Goal: Task Accomplishment & Management: Manage account settings

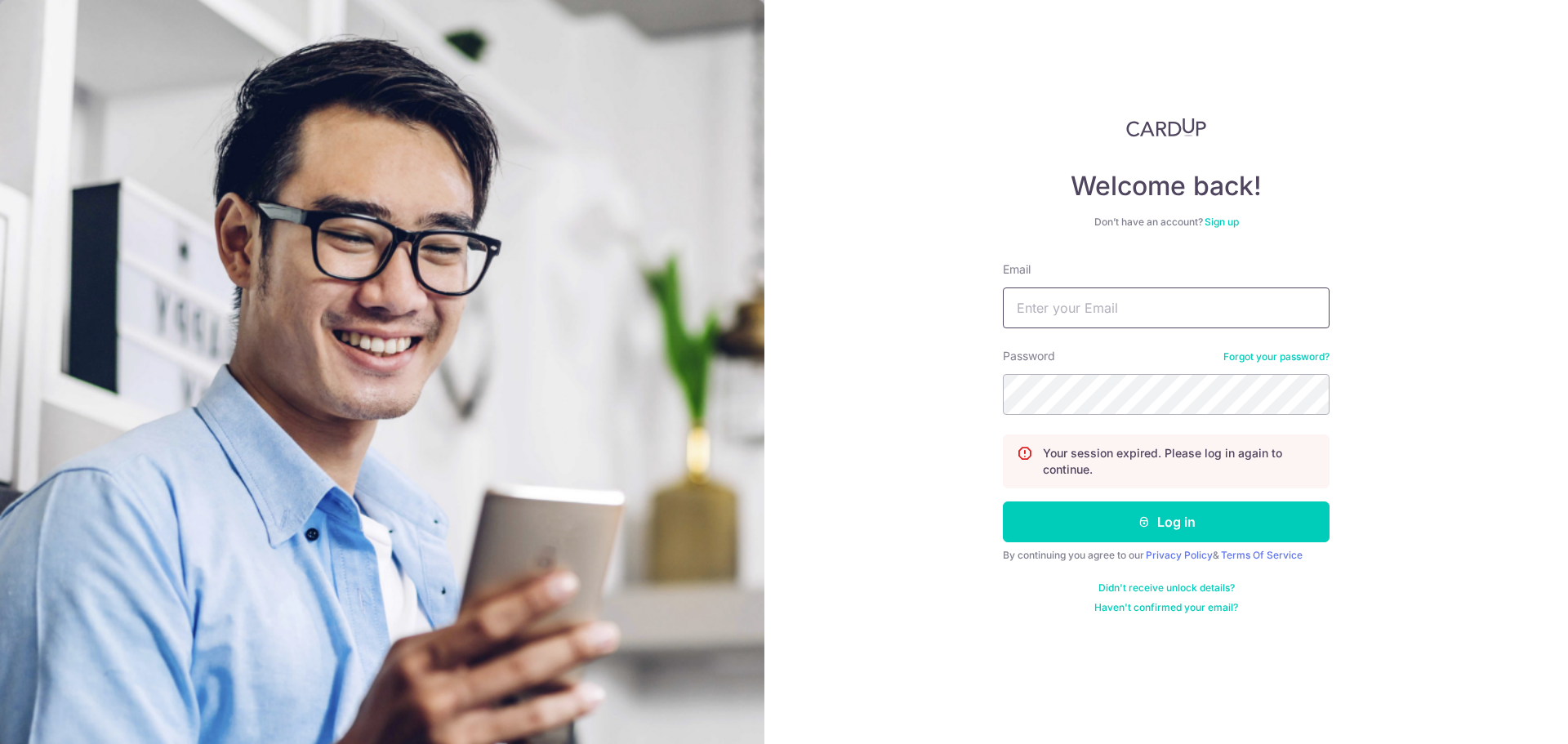
drag, startPoint x: 1085, startPoint y: 301, endPoint x: 1074, endPoint y: 292, distance: 14.2
click at [1085, 301] on input "Email" at bounding box center [1166, 307] width 327 height 41
type input "[EMAIL_ADDRESS][DOMAIN_NAME]"
click at [1003, 501] on button "Log in" at bounding box center [1166, 521] width 327 height 41
click at [1067, 318] on input "Email" at bounding box center [1166, 307] width 327 height 41
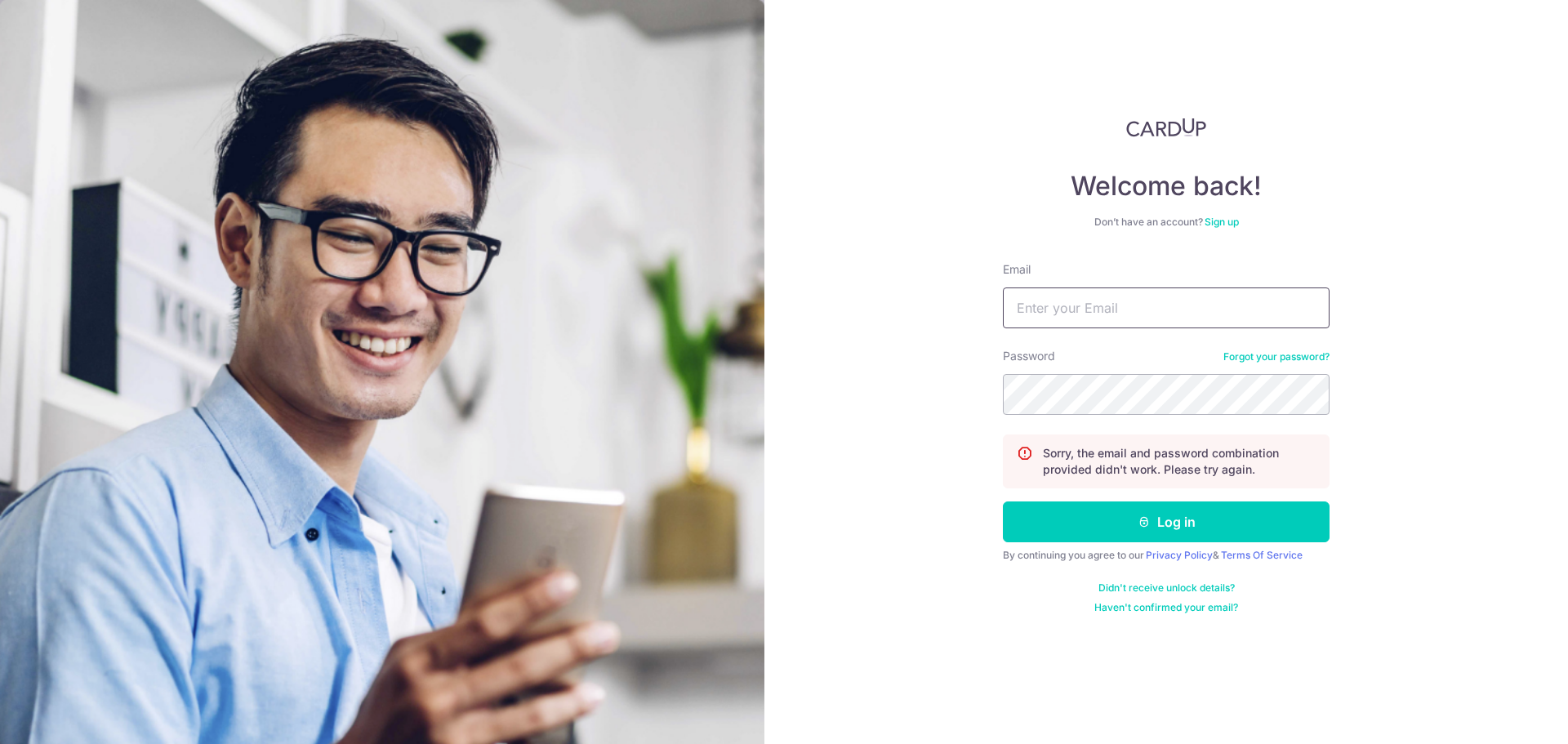
type input "[EMAIL_ADDRESS][DOMAIN_NAME]"
click at [1003, 501] on button "Log in" at bounding box center [1166, 521] width 327 height 41
